Goal: Task Accomplishment & Management: Use online tool/utility

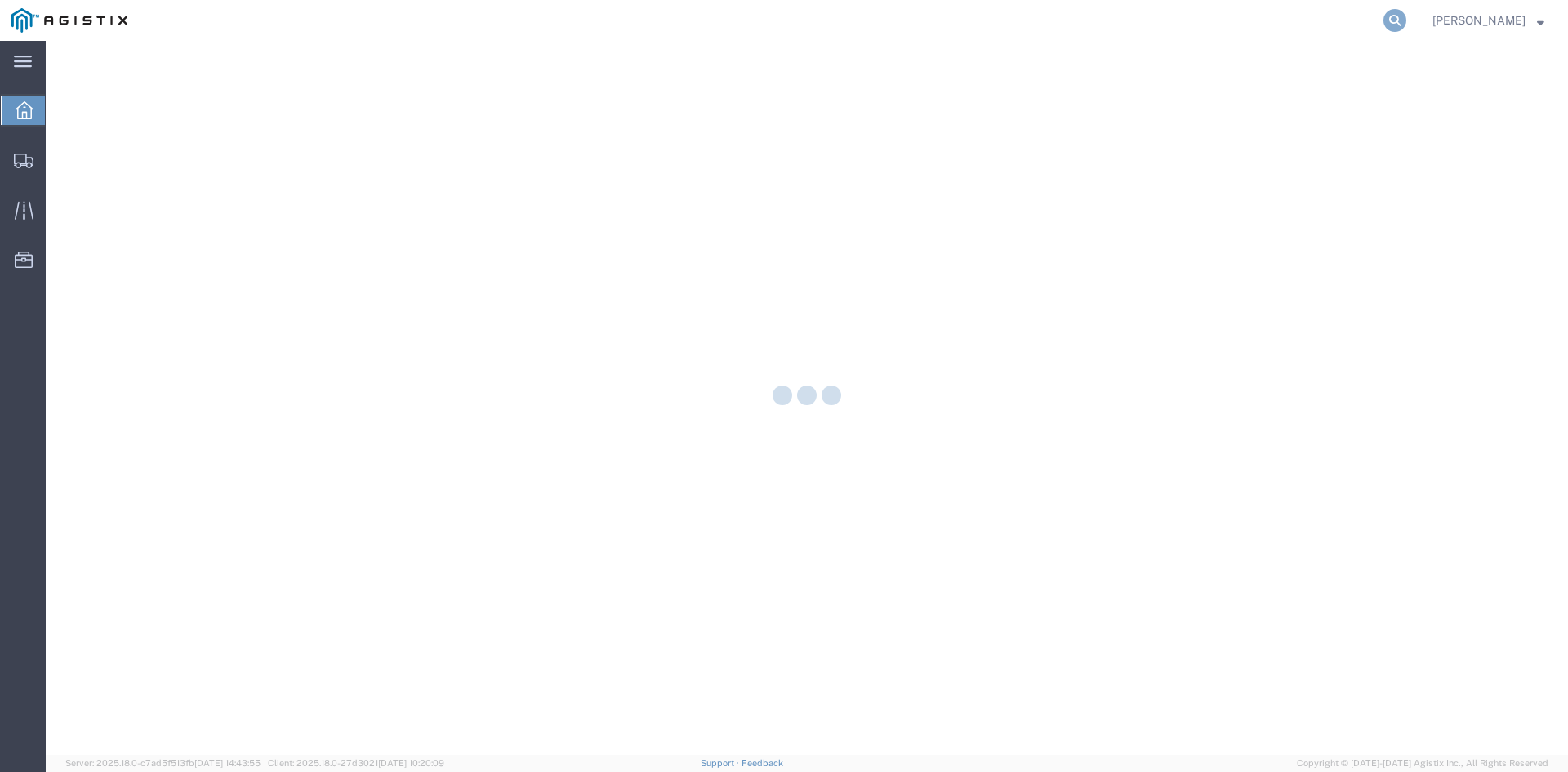
click at [1407, 15] on icon at bounding box center [1395, 20] width 23 height 23
paste input "56746706"
type input "56746706"
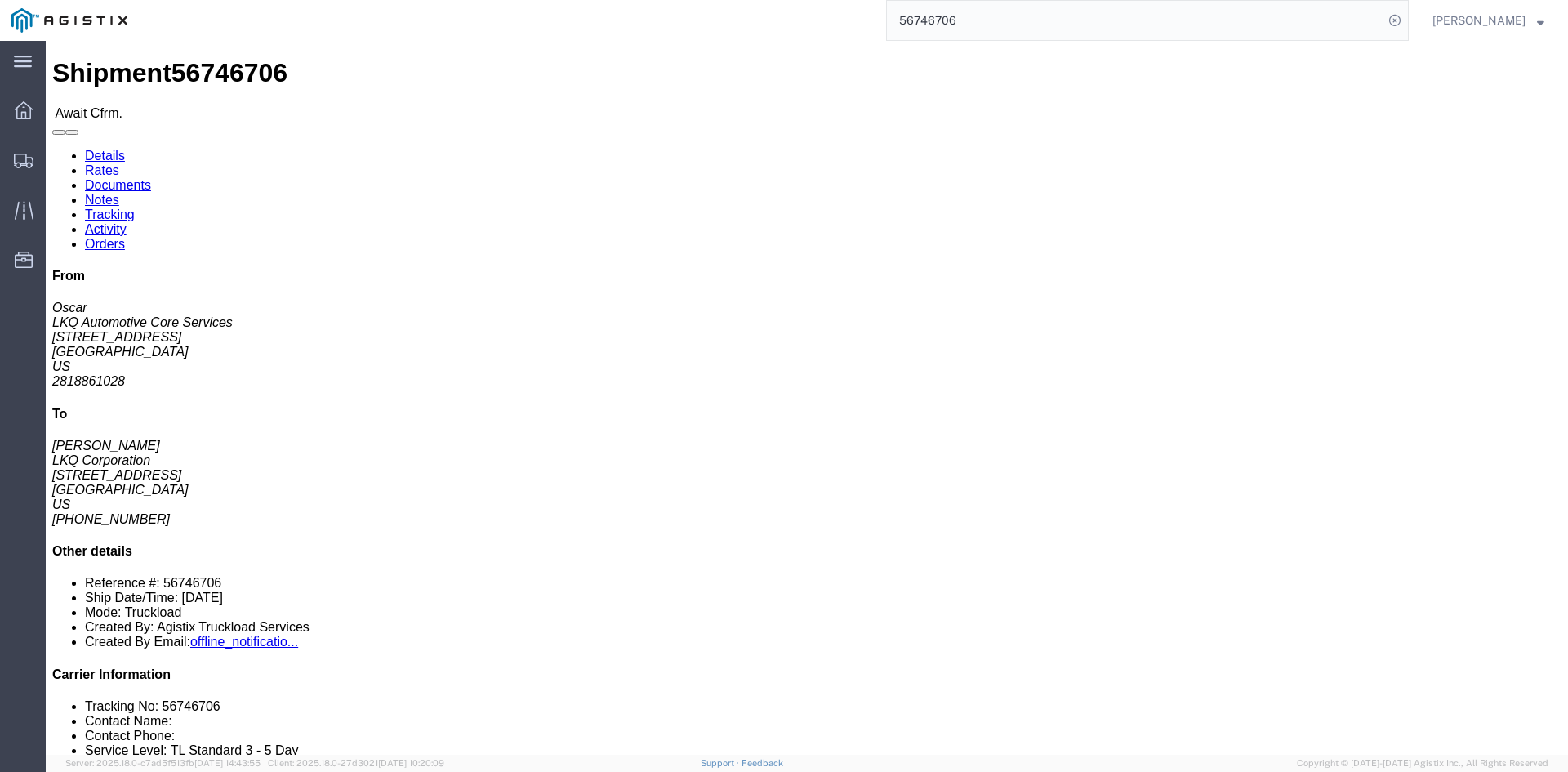
click button "Decline Shipment"
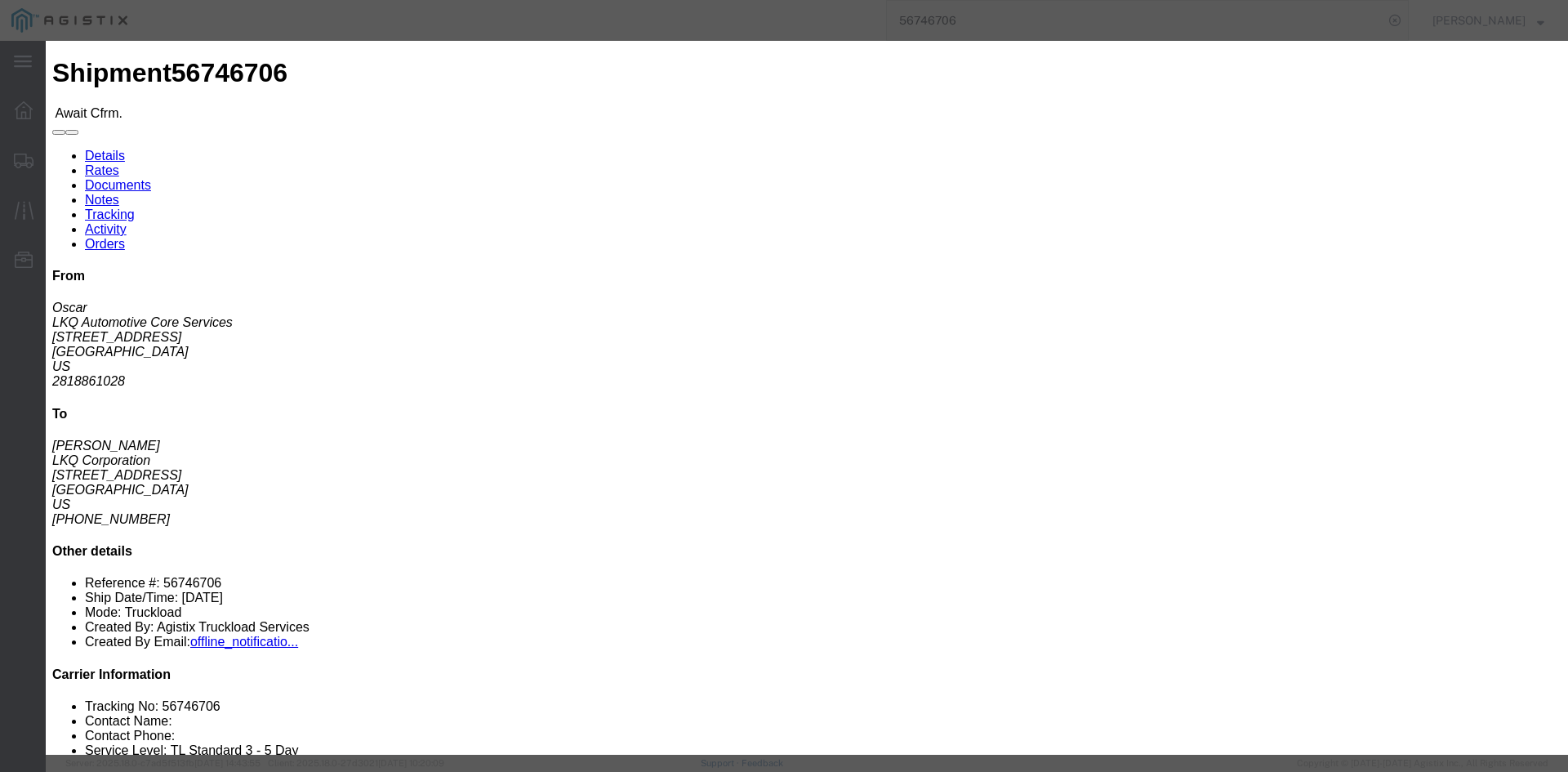
drag, startPoint x: 756, startPoint y: 106, endPoint x: 756, endPoint y: 115, distance: 9.0
click select "Select Can't haul at contracted rate Can't meet deliver by date / time Can't me…"
select select "Can't haul at contracted rate"
click select "Select Can't haul at contracted rate Can't meet deliver by date / time Can't me…"
click button "Decline"
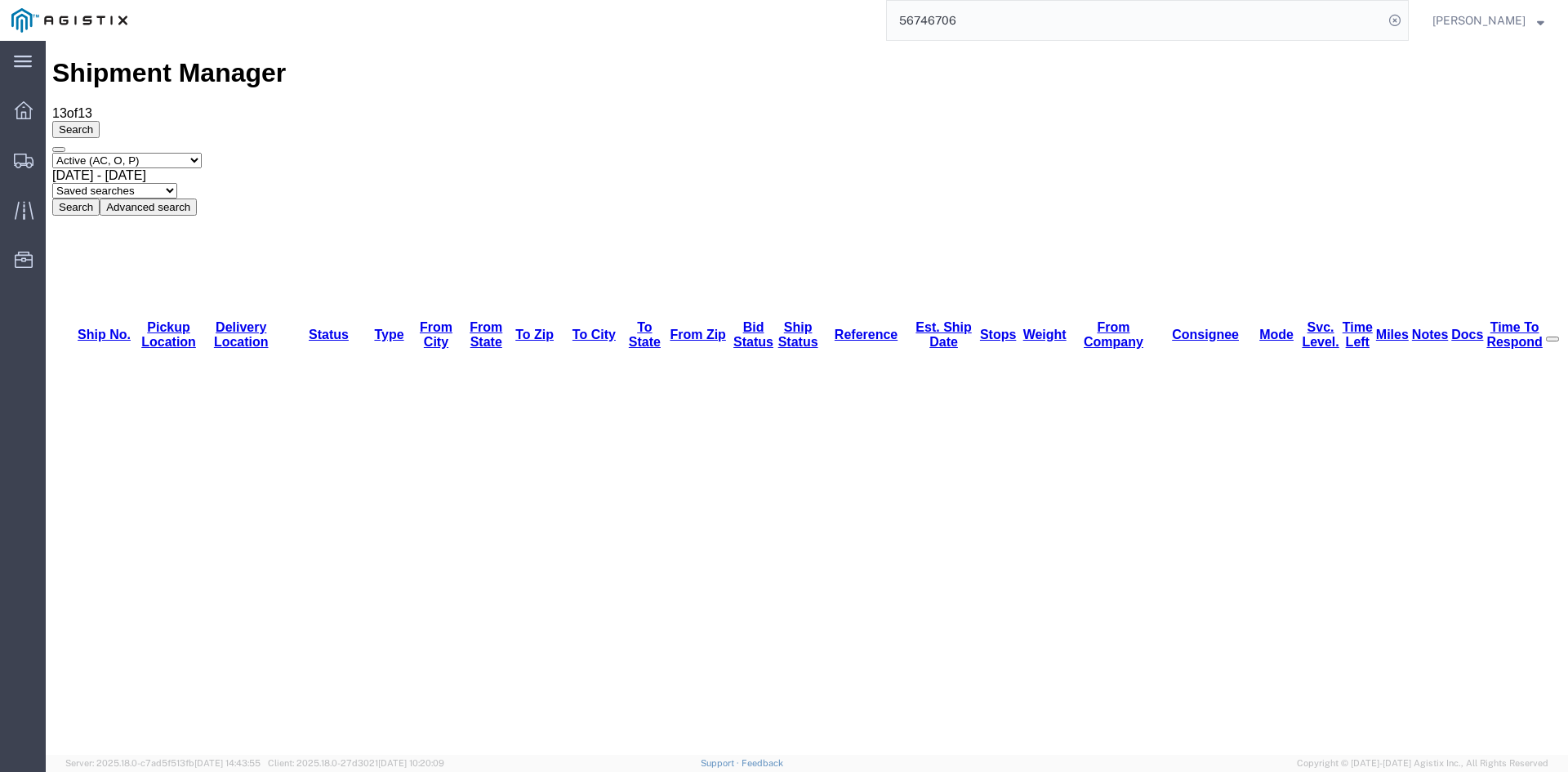
click at [920, 14] on input "56746706" at bounding box center [1135, 20] width 496 height 39
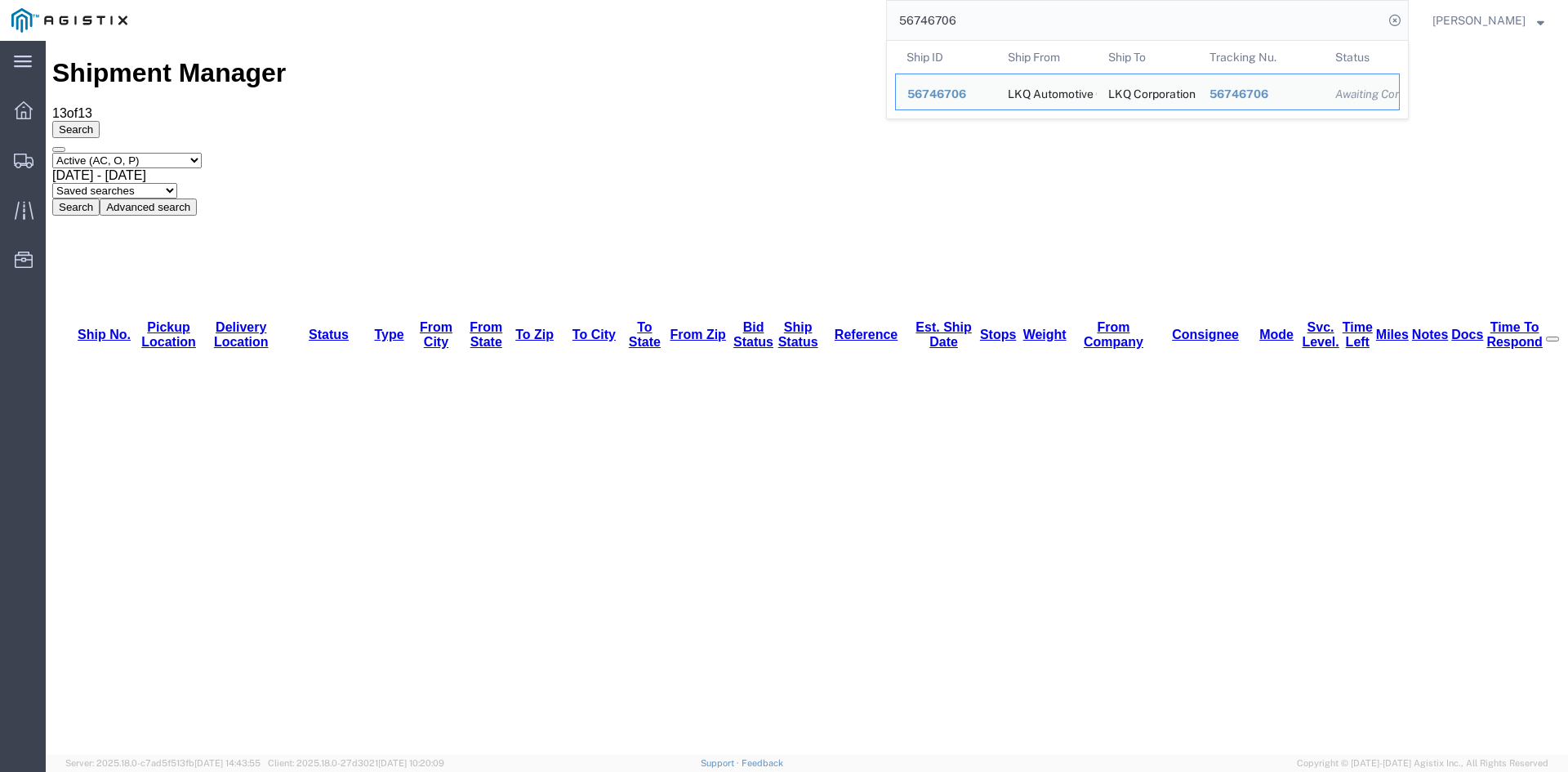
click at [920, 14] on input "56746706" at bounding box center [1135, 20] width 496 height 39
paste input "8133"
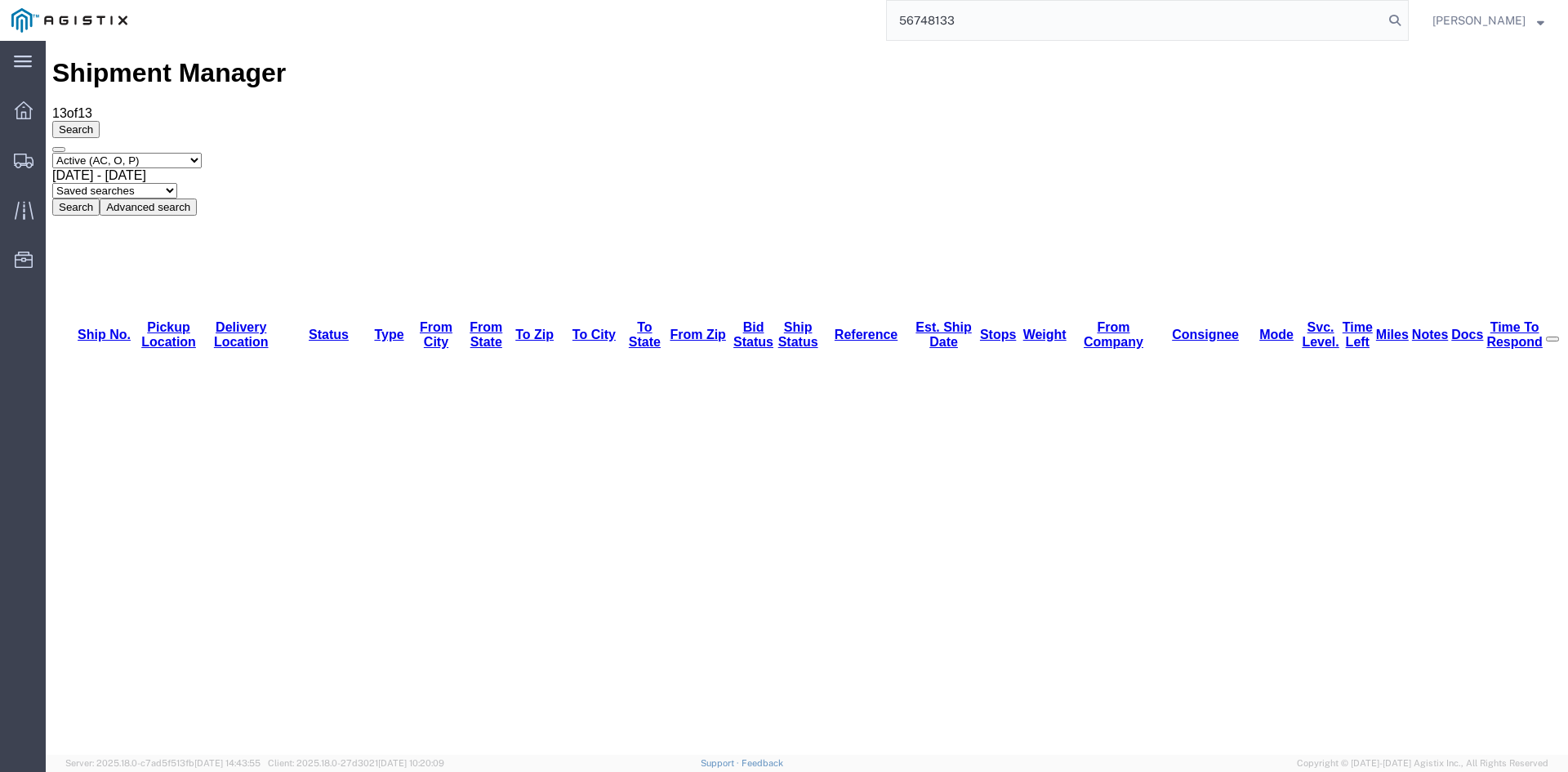
type input "56748133"
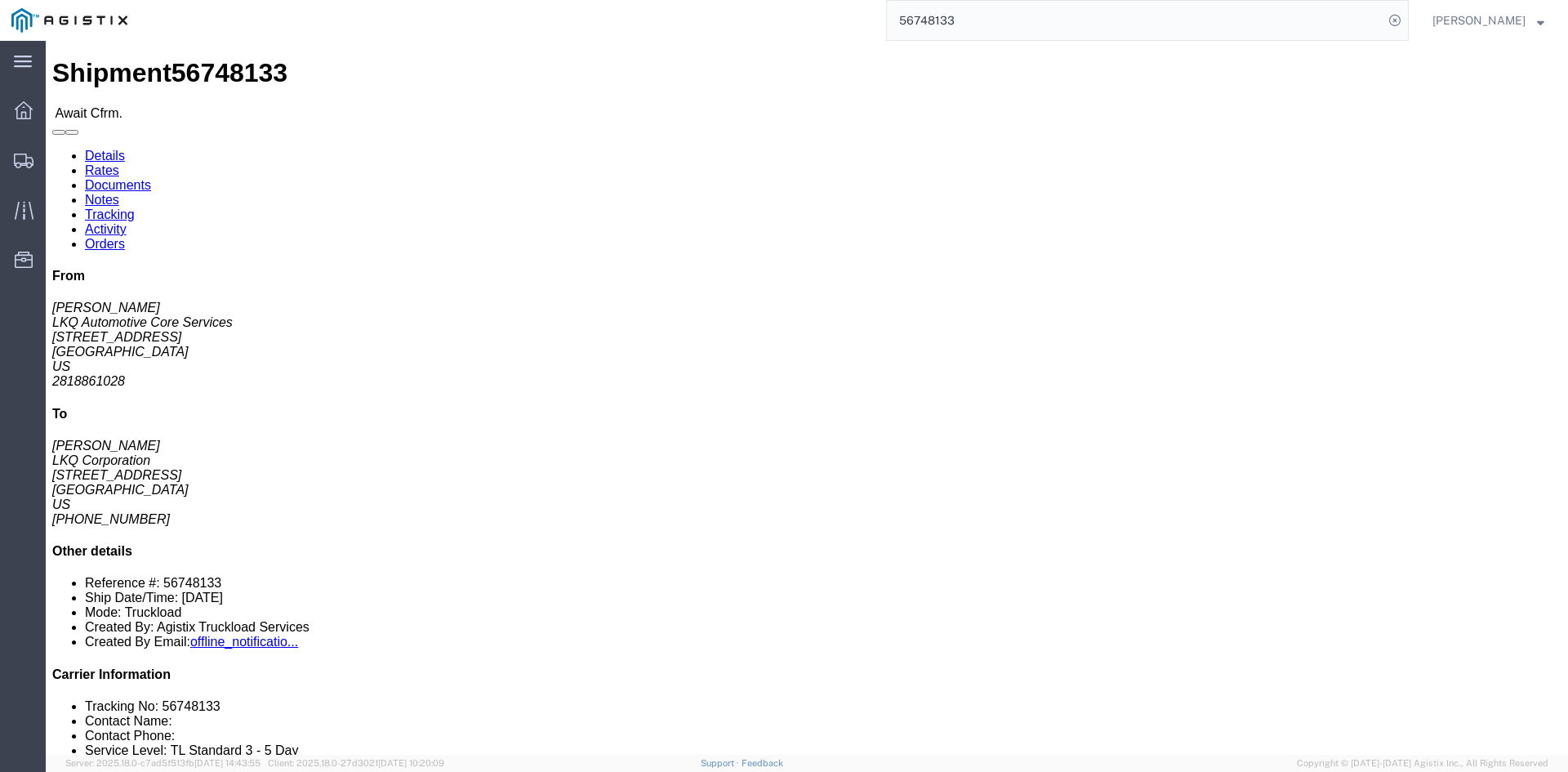
click button "Decline Shipment"
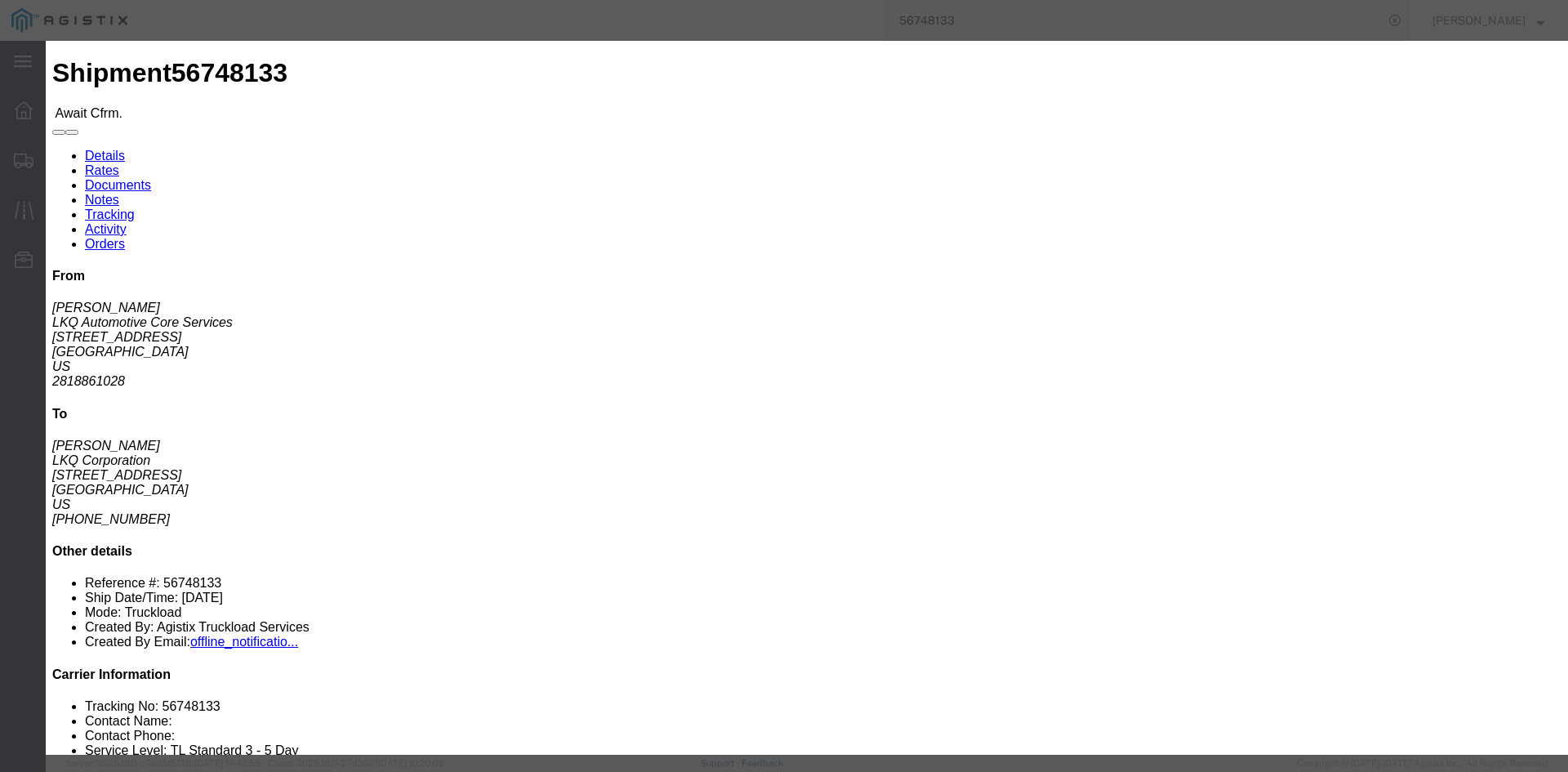
click select "Select Can't haul at contracted rate Can't meet deliver by date / time Can't me…"
select select "Can't haul at contracted rate"
click select "Select Can't haul at contracted rate Can't meet deliver by date / time Can't me…"
click button "Decline"
